Goal: Transaction & Acquisition: Purchase product/service

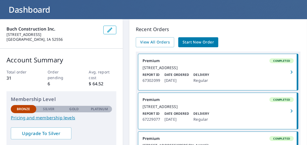
scroll to position [31, 0]
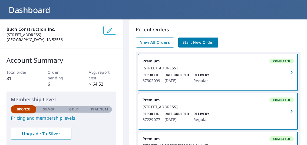
click at [160, 41] on span "View All Orders" at bounding box center [155, 42] width 30 height 7
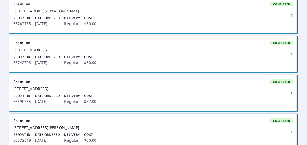
scroll to position [276, 0]
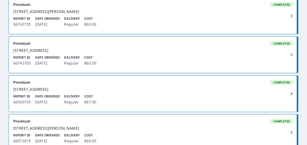
click at [179, 73] on link "Premium Completed [STREET_ADDRESS] Report ID 66742703 Date Ordered [DATE] Deliv…" at bounding box center [153, 55] width 289 height 36
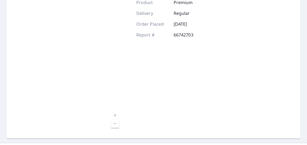
scroll to position [95, 0]
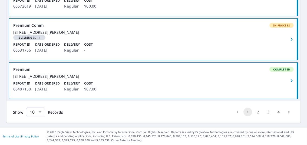
scroll to position [457, 0]
click at [253, 110] on button "2" at bounding box center [257, 112] width 9 height 9
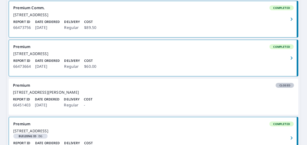
scroll to position [120, 0]
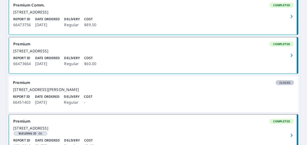
click at [137, 65] on div "Report ID 66473664 Date Ordered [DATE] Delivery Regular Cost $60.00" at bounding box center [153, 61] width 280 height 11
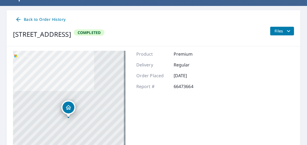
scroll to position [37, 0]
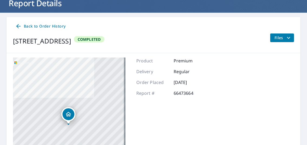
click at [280, 37] on span "Files" at bounding box center [282, 38] width 17 height 6
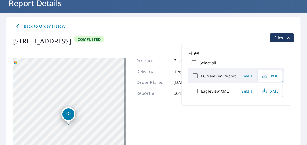
click at [271, 78] on span "PDF" at bounding box center [269, 76] width 17 height 6
click at [166, 110] on div "Product Premium Delivery Regular Order Placed [DATE] Report # 66473664" at bounding box center [171, 125] width 70 height 135
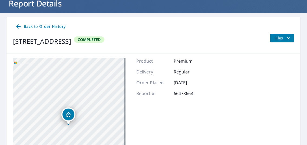
scroll to position [33, 0]
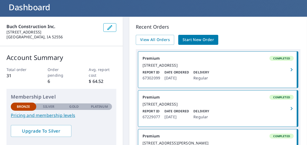
click at [197, 35] on link "Start New Order" at bounding box center [198, 40] width 40 height 10
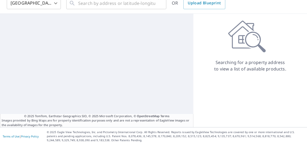
scroll to position [3, 0]
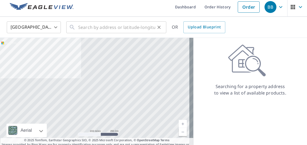
click at [77, 29] on div "​" at bounding box center [116, 27] width 100 height 12
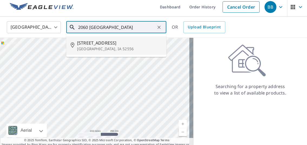
click at [93, 43] on span "[STREET_ADDRESS]" at bounding box center [119, 43] width 85 height 6
type input "[STREET_ADDRESS]"
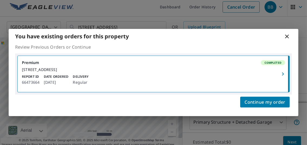
click at [288, 35] on icon at bounding box center [287, 37] width 4 height 4
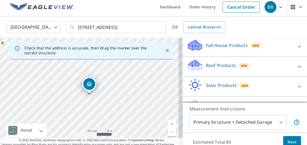
scroll to position [70, 0]
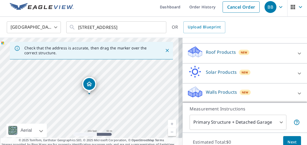
click at [242, 91] on span "New" at bounding box center [244, 92] width 7 height 4
click at [222, 92] on p "Walls Products" at bounding box center [221, 92] width 31 height 6
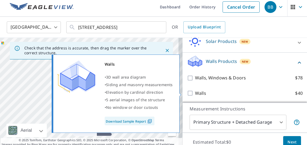
scroll to position [14, 0]
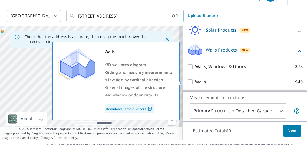
click at [187, 80] on input "Walls $40" at bounding box center [191, 82] width 8 height 6
checkbox input "true"
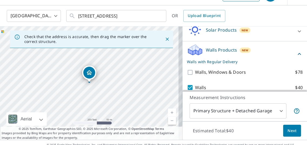
scroll to position [26, 0]
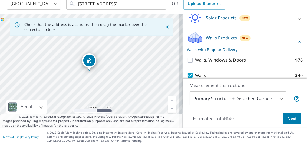
click at [288, 116] on span "Next" at bounding box center [291, 118] width 9 height 7
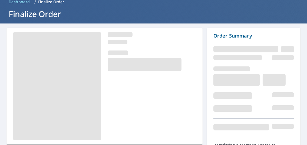
scroll to position [57, 0]
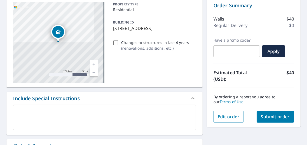
click at [268, 114] on span "Submit order" at bounding box center [275, 117] width 29 height 6
